Goal: Information Seeking & Learning: Learn about a topic

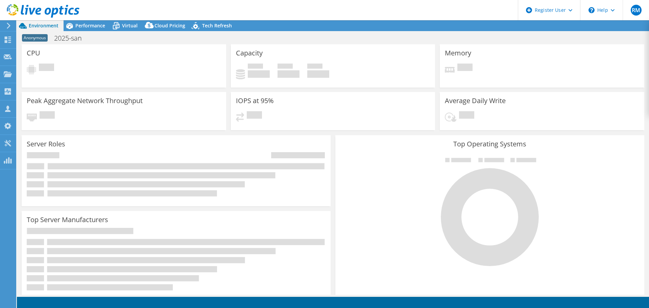
select select "USD"
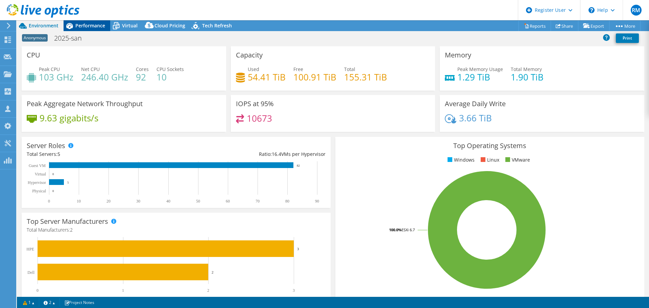
click at [102, 25] on span "Performance" at bounding box center [90, 25] width 30 height 6
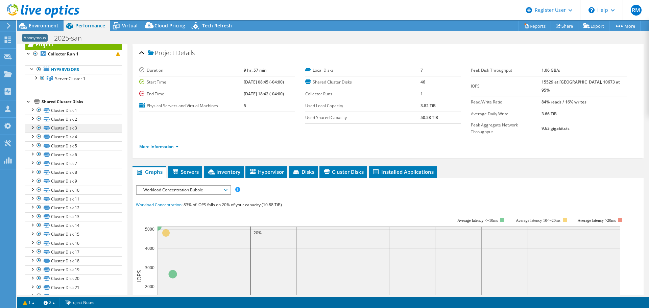
scroll to position [20, 0]
click at [124, 30] on div "Virtual" at bounding box center [126, 25] width 32 height 11
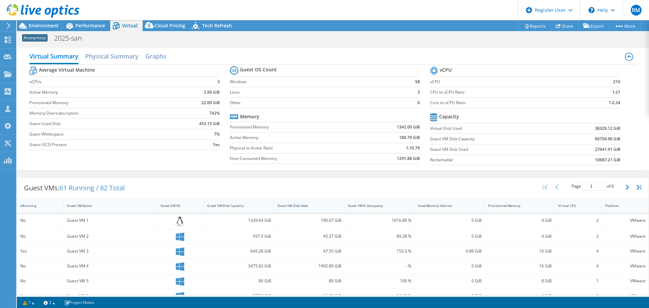
click at [293, 202] on div "Guest VM Disk Used" at bounding box center [306, 205] width 62 height 10
click at [283, 182] on div "Guest VMs: 61 Running / 82 Total Page 1 of 6 5 rows 10 rows 20 rows 25 rows 50 …" at bounding box center [333, 187] width 632 height 21
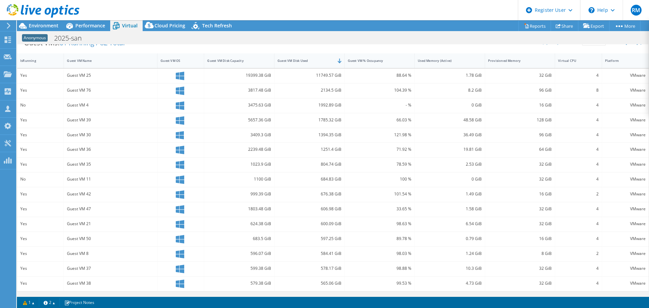
scroll to position [0, 0]
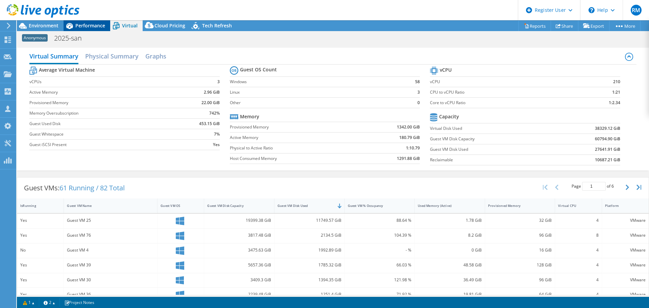
click at [98, 22] on div "Performance" at bounding box center [87, 25] width 47 height 11
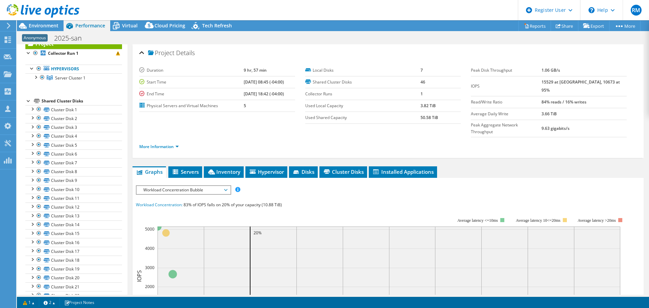
drag, startPoint x: 151, startPoint y: 11, endPoint x: 129, endPoint y: 10, distance: 22.4
click at [129, 10] on header "RM Dell User [PERSON_NAME] [PERSON_NAME][EMAIL_ADDRESS][PERSON_NAME][DOMAIN_NAM…" at bounding box center [324, 10] width 649 height 20
click at [59, 29] on div "Environment" at bounding box center [40, 25] width 47 height 11
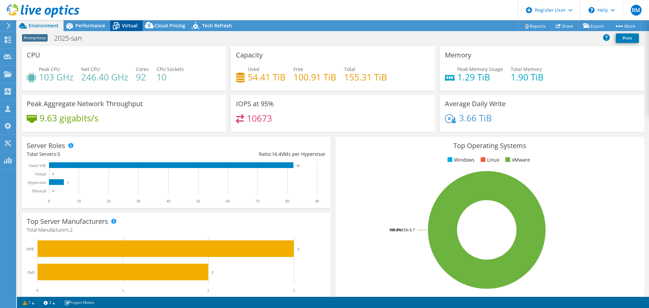
click at [131, 25] on span "Virtual" at bounding box center [130, 25] width 16 height 6
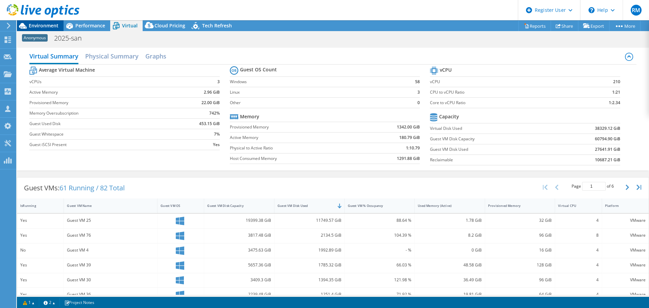
click at [59, 25] on div "Environment" at bounding box center [40, 25] width 47 height 11
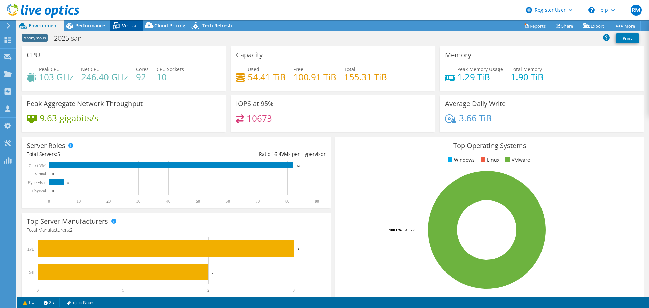
click at [132, 24] on span "Virtual" at bounding box center [130, 25] width 16 height 6
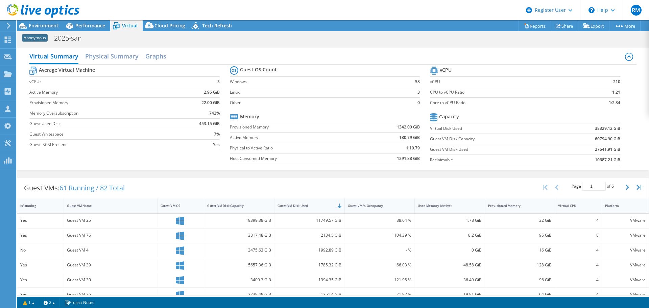
drag, startPoint x: 321, startPoint y: 8, endPoint x: 258, endPoint y: 22, distance: 64.3
click at [258, 22] on div "Project Actions Project Actions Reports Share Export vSAN ReadyNode Sizer" at bounding box center [333, 25] width 632 height 11
click at [105, 28] on div "Performance" at bounding box center [87, 25] width 47 height 11
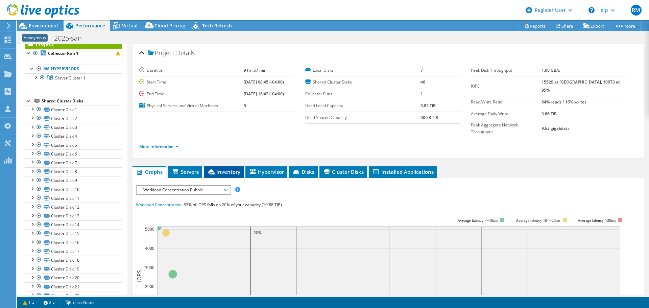
click at [225, 168] on span "Inventory" at bounding box center [223, 171] width 33 height 7
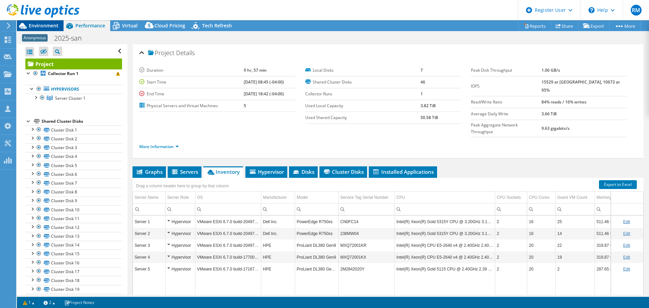
click at [51, 24] on span "Environment" at bounding box center [44, 25] width 30 height 6
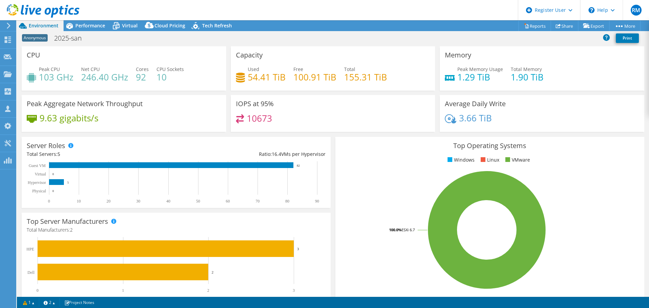
drag, startPoint x: 304, startPoint y: 14, endPoint x: 293, endPoint y: 11, distance: 11.5
click at [293, 11] on header "RM Dell User [PERSON_NAME] [PERSON_NAME][EMAIL_ADDRESS][PERSON_NAME][DOMAIN_NAM…" at bounding box center [324, 10] width 649 height 20
